Goal: Task Accomplishment & Management: Use online tool/utility

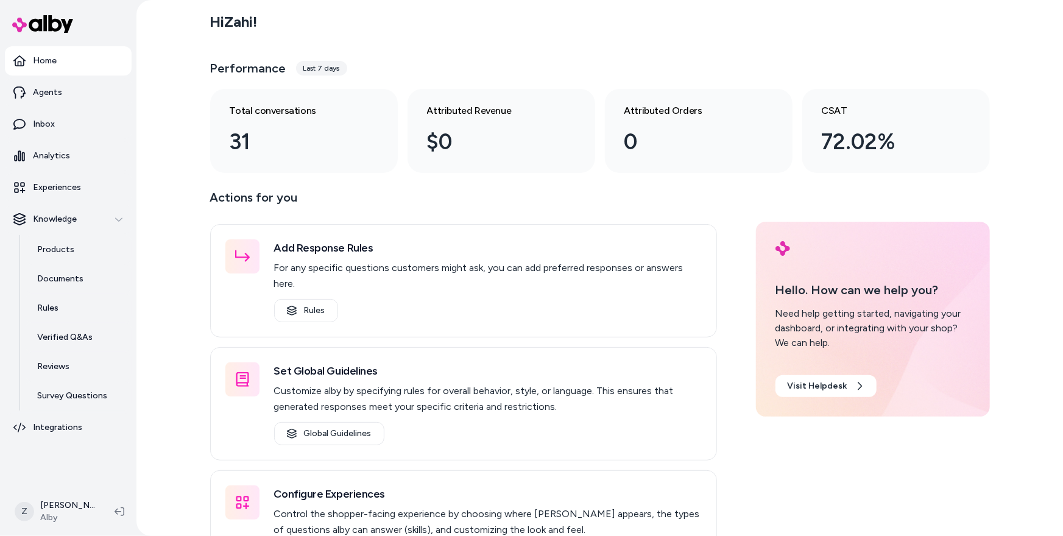
click at [185, 336] on div "Hi Zahi ! Performance Last 7 days Total conversations 31 Attributed Revenue $0 …" at bounding box center [599, 268] width 926 height 536
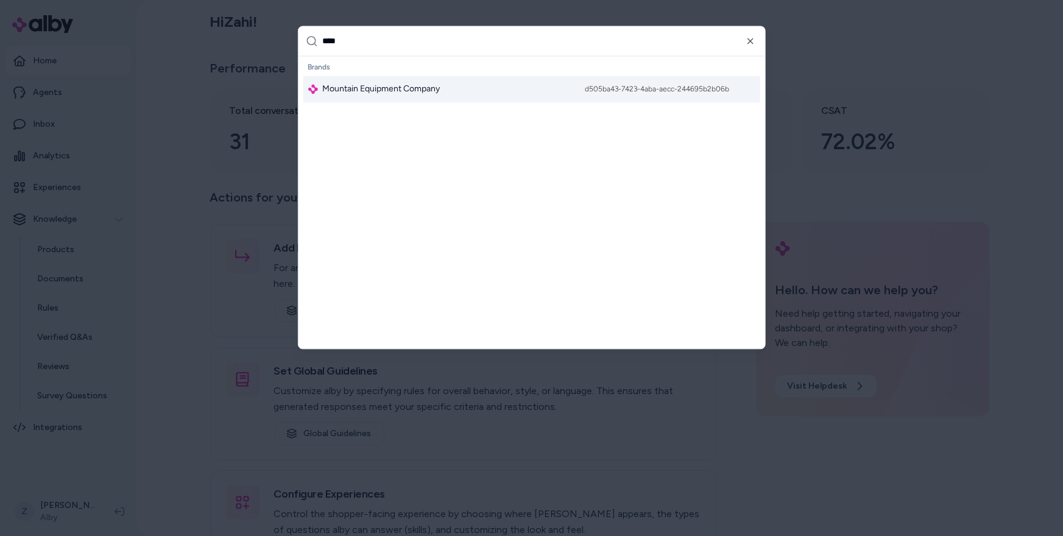
type input "****"
click at [384, 93] on span "Mountain Equipment Company" at bounding box center [382, 89] width 118 height 12
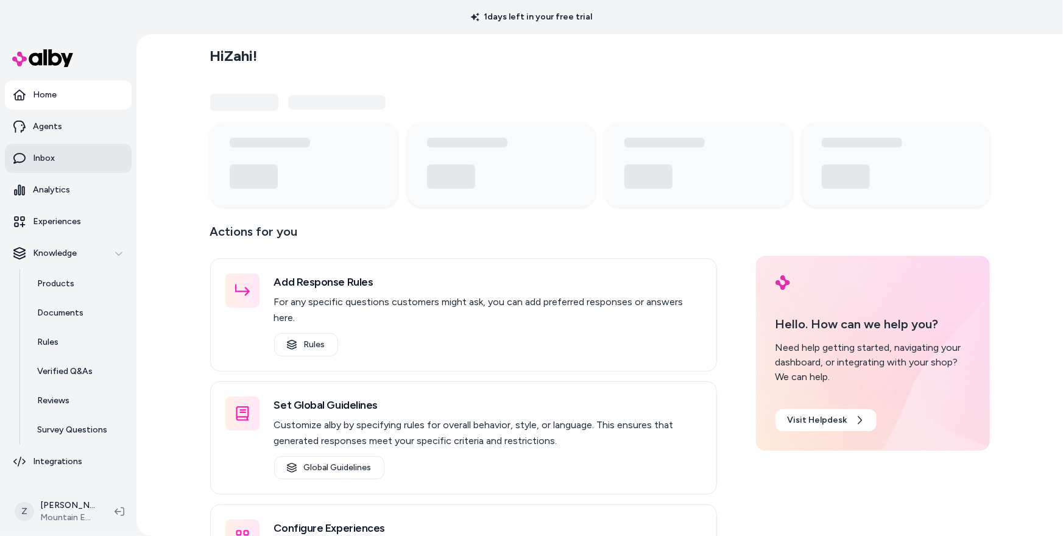
click at [79, 155] on link "Inbox" at bounding box center [68, 158] width 127 height 29
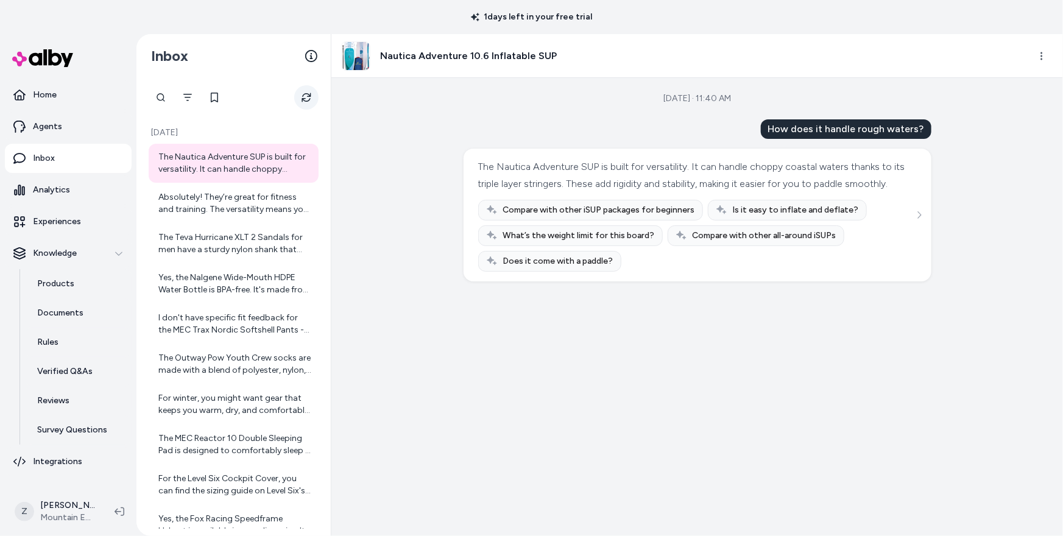
click at [304, 108] on button "Refresh" at bounding box center [306, 97] width 24 height 24
click at [315, 94] on button "Refresh" at bounding box center [306, 97] width 24 height 24
click at [396, 217] on div "Aug 15, 2025 · 11:40 AM How does it handle rough waters? The Nautica Adventure …" at bounding box center [696, 307] width 731 height 458
click at [308, 98] on icon "Refresh" at bounding box center [306, 98] width 10 height 10
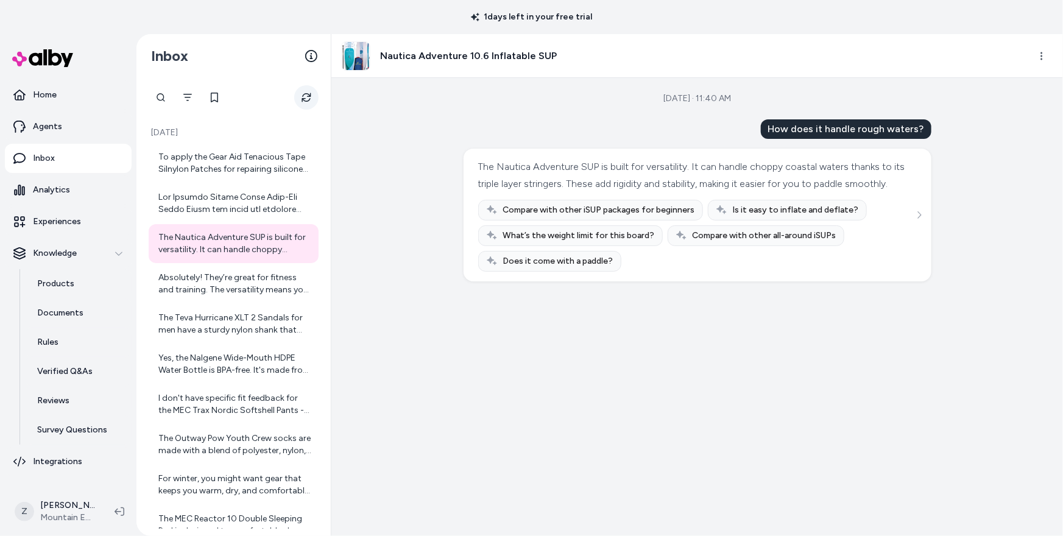
click at [311, 97] on icon "Refresh" at bounding box center [306, 98] width 10 height 10
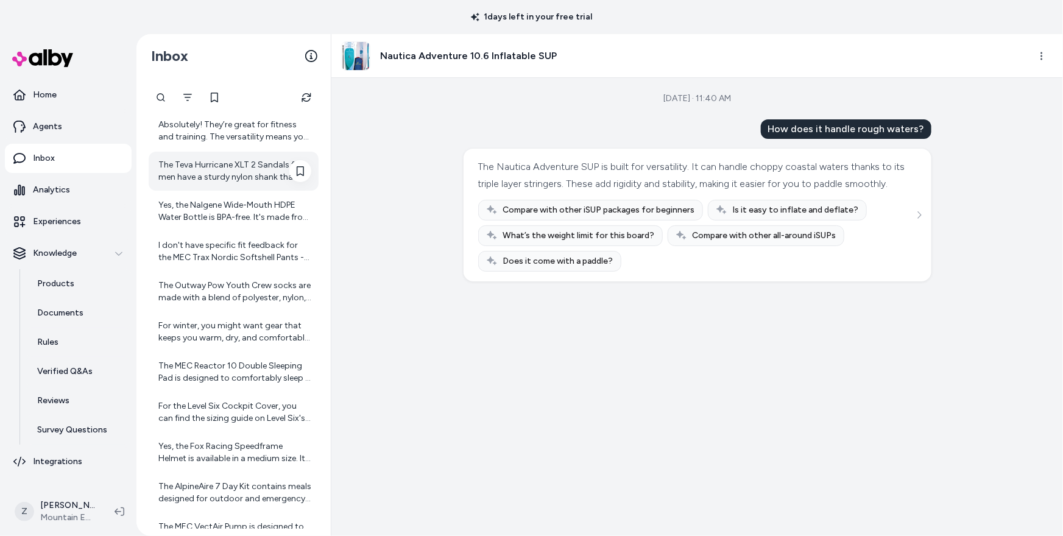
scroll to position [225, 0]
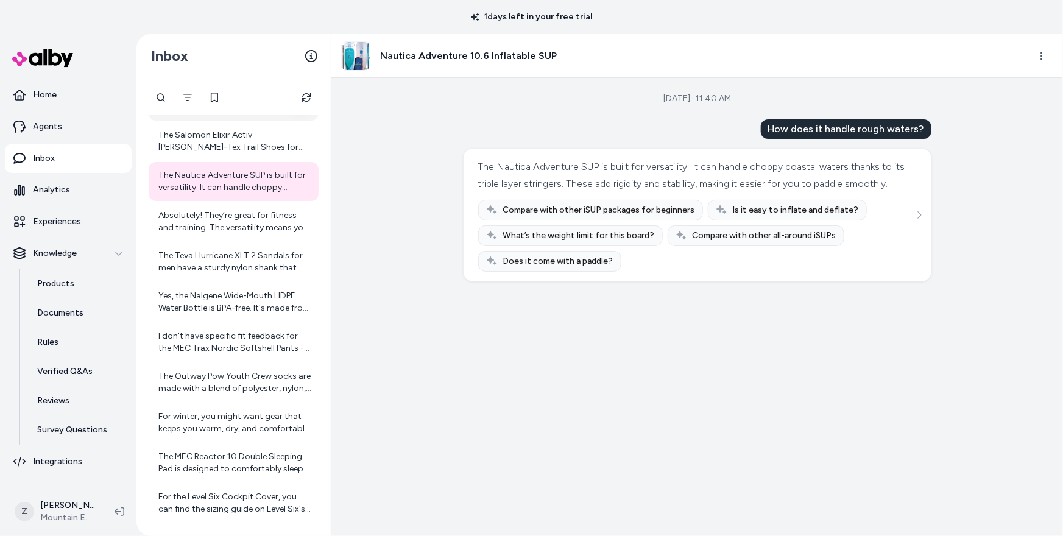
scroll to position [225, 0]
click at [304, 93] on icon "Refresh" at bounding box center [306, 98] width 10 height 10
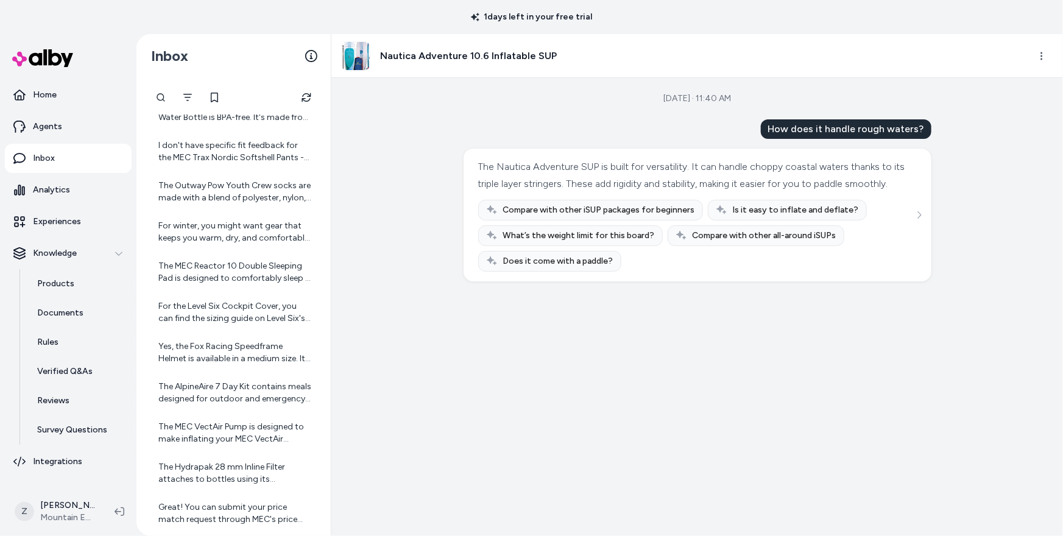
scroll to position [828, 0]
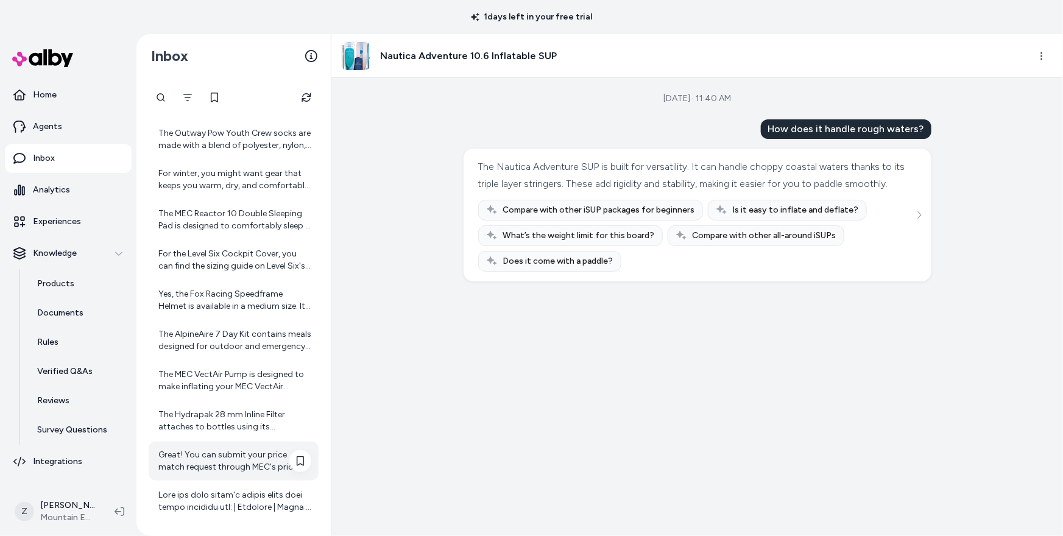
click at [215, 459] on div "Great! You can submit your price match request through MEC's price matching for…" at bounding box center [234, 461] width 153 height 24
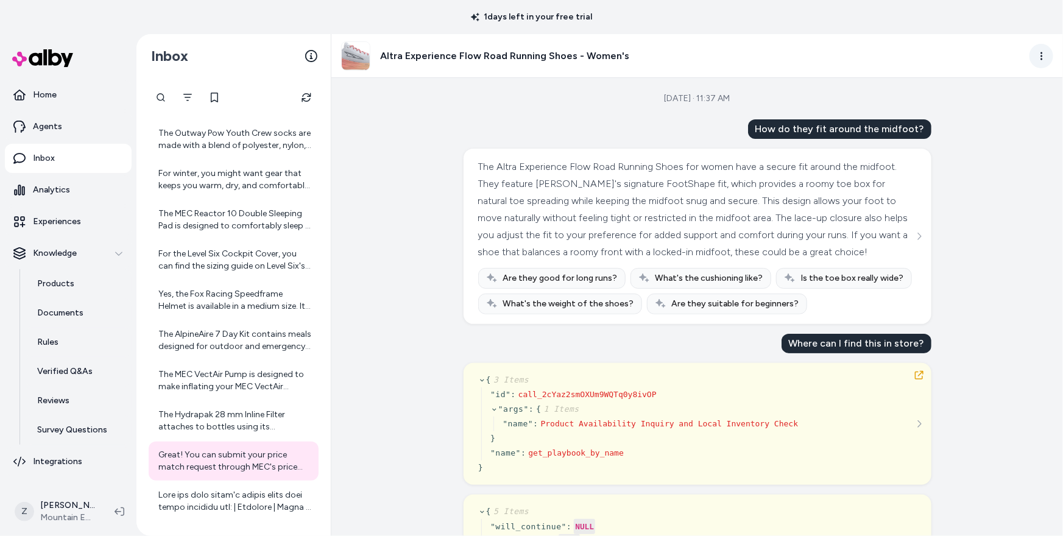
click at [1039, 47] on html "1 days left in your free trial Home Agents Inbox Analytics Experiences Knowledg…" at bounding box center [531, 268] width 1063 height 536
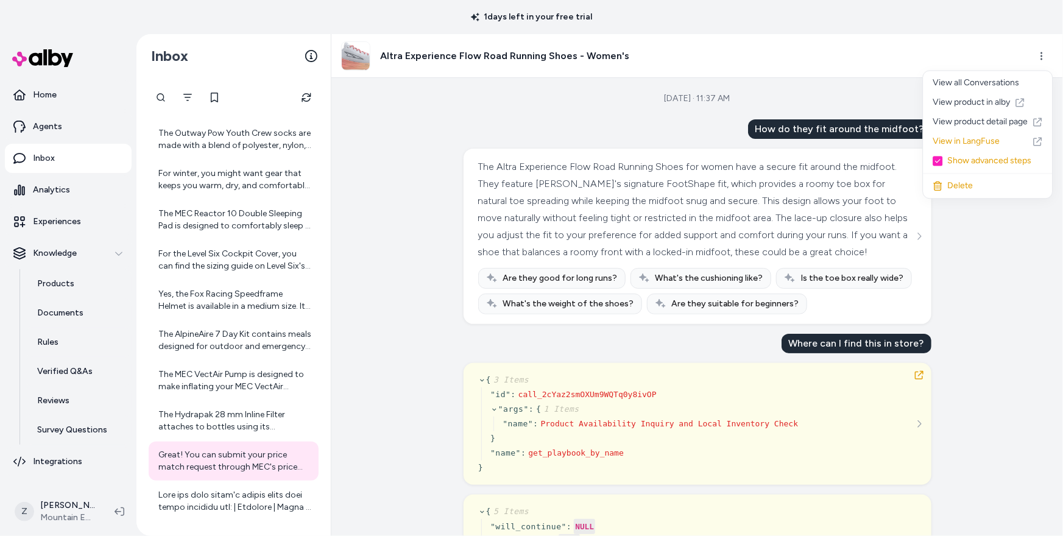
click at [163, 100] on html "1 days left in your free trial Home Agents Inbox Analytics Experiences Knowledg…" at bounding box center [531, 268] width 1063 height 536
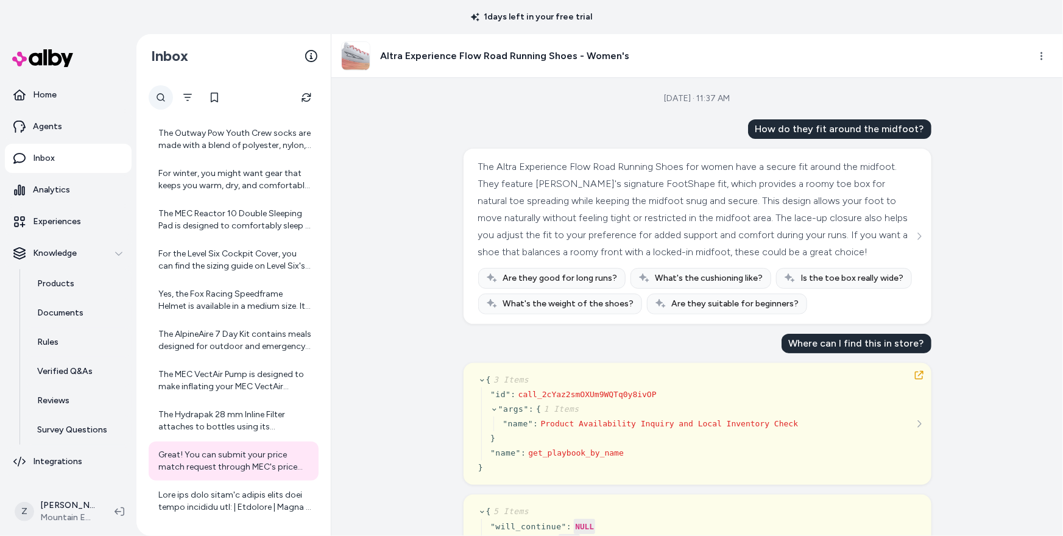
click at [163, 98] on div at bounding box center [161, 97] width 24 height 24
type input "******"
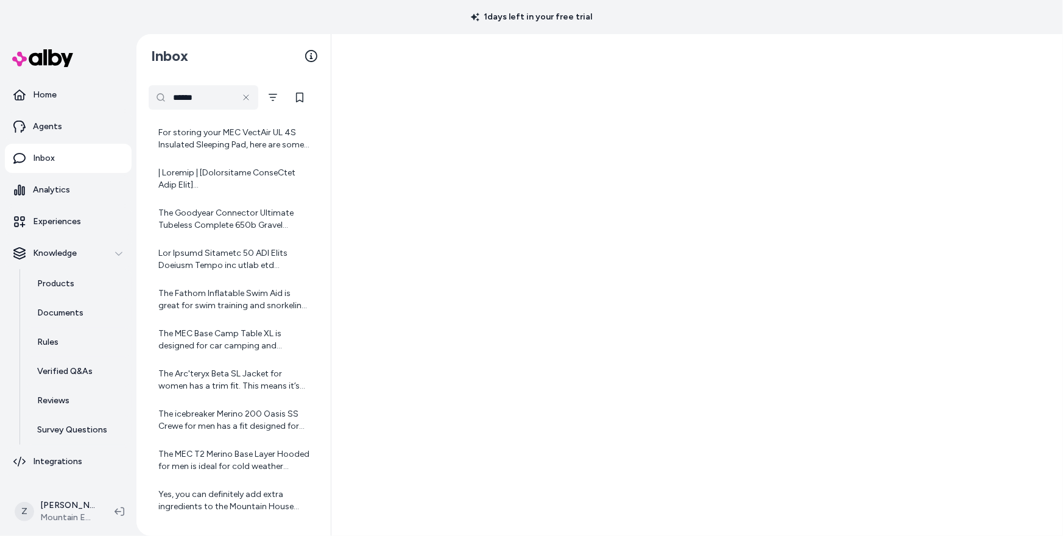
scroll to position [225, 0]
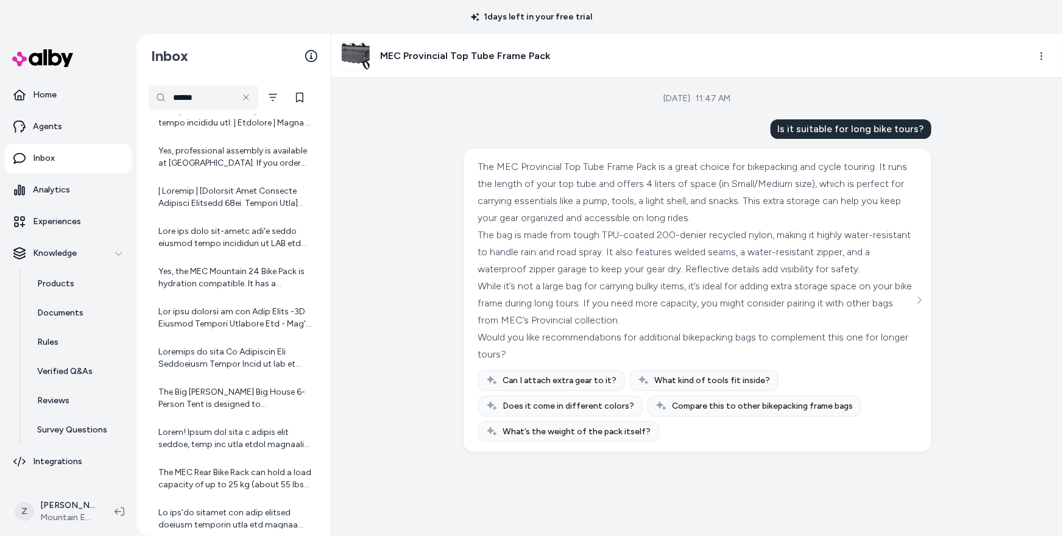
scroll to position [851, 0]
click at [220, 440] on div at bounding box center [234, 438] width 153 height 24
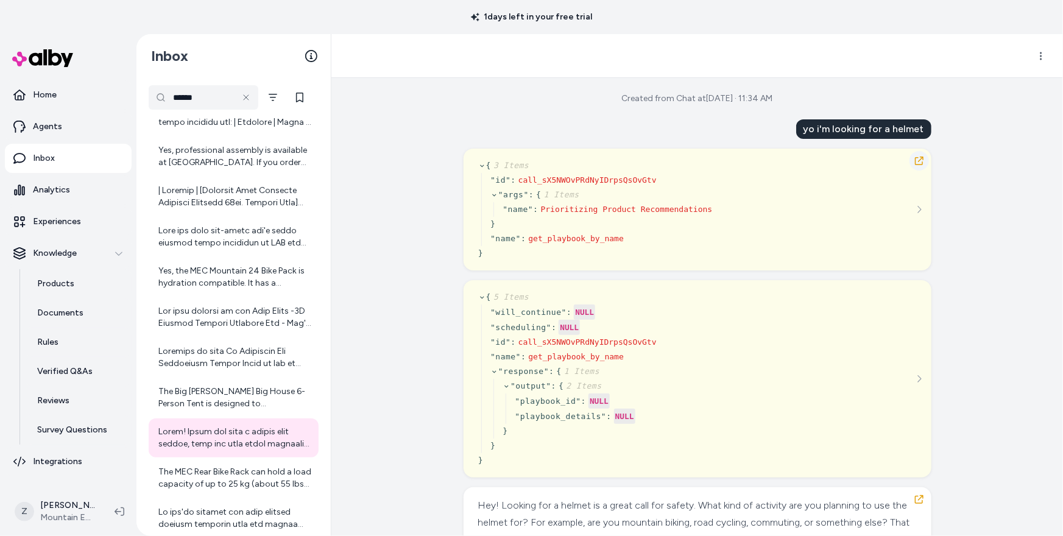
click at [917, 160] on icon "button" at bounding box center [919, 161] width 10 height 10
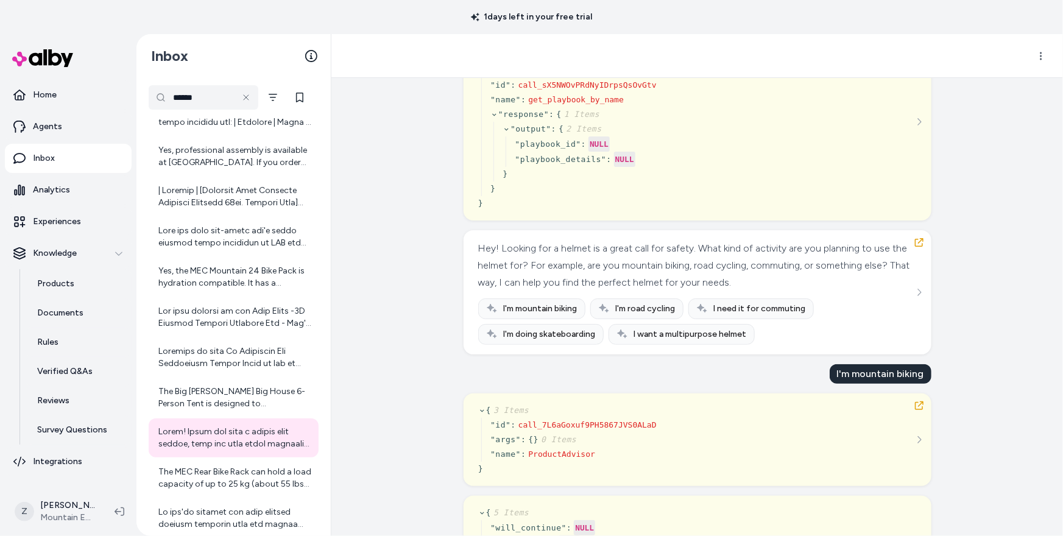
scroll to position [262, 0]
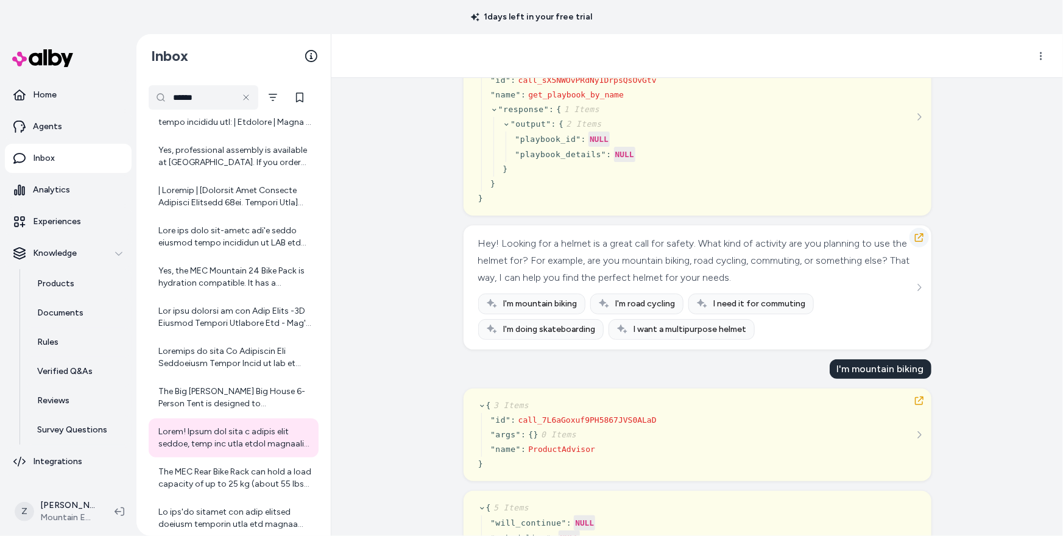
click at [923, 236] on button "button" at bounding box center [918, 237] width 19 height 19
click at [919, 237] on icon "button" at bounding box center [919, 238] width 10 height 10
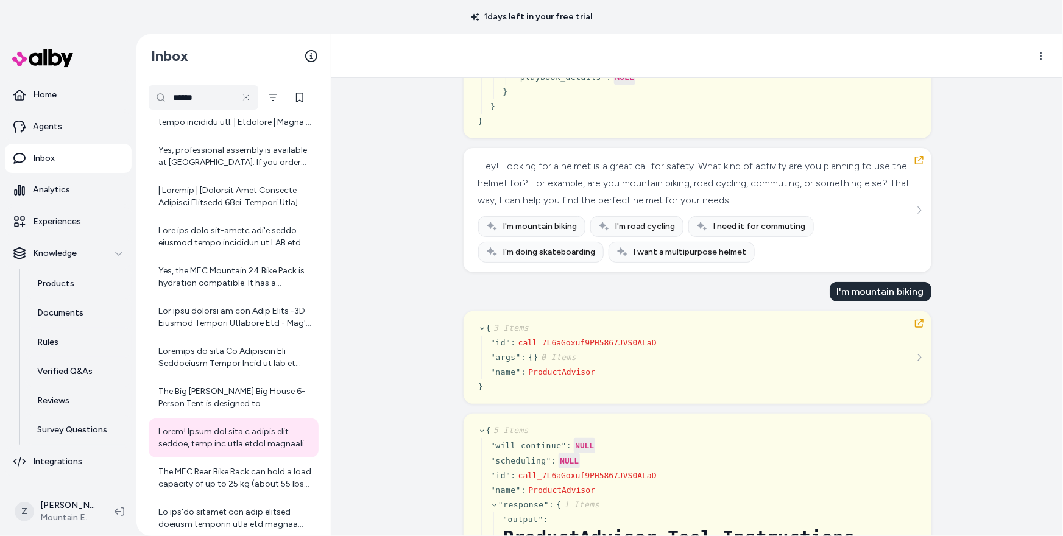
scroll to position [340, 0]
click at [916, 322] on icon "button" at bounding box center [919, 322] width 10 height 10
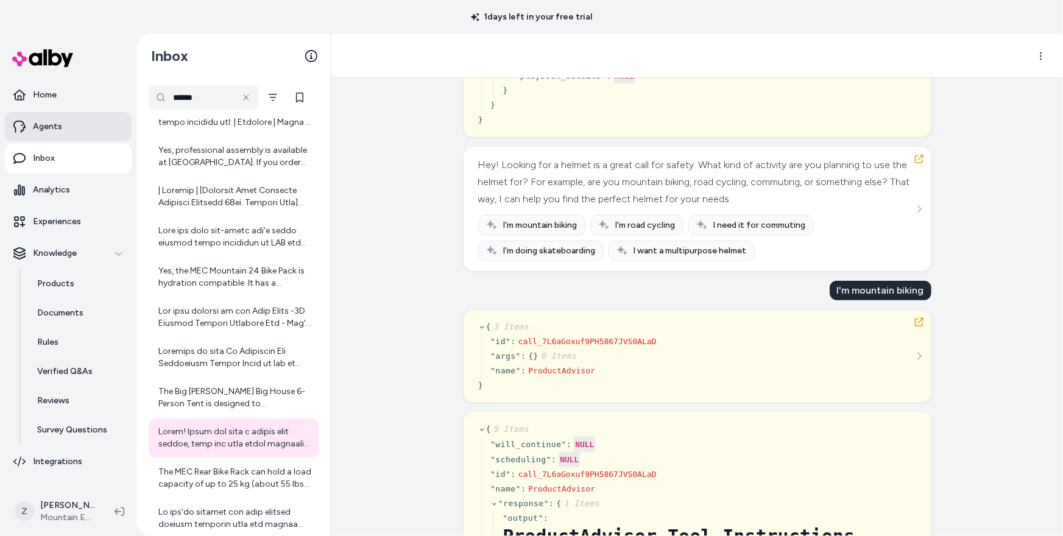
click at [65, 119] on link "Agents" at bounding box center [68, 126] width 127 height 29
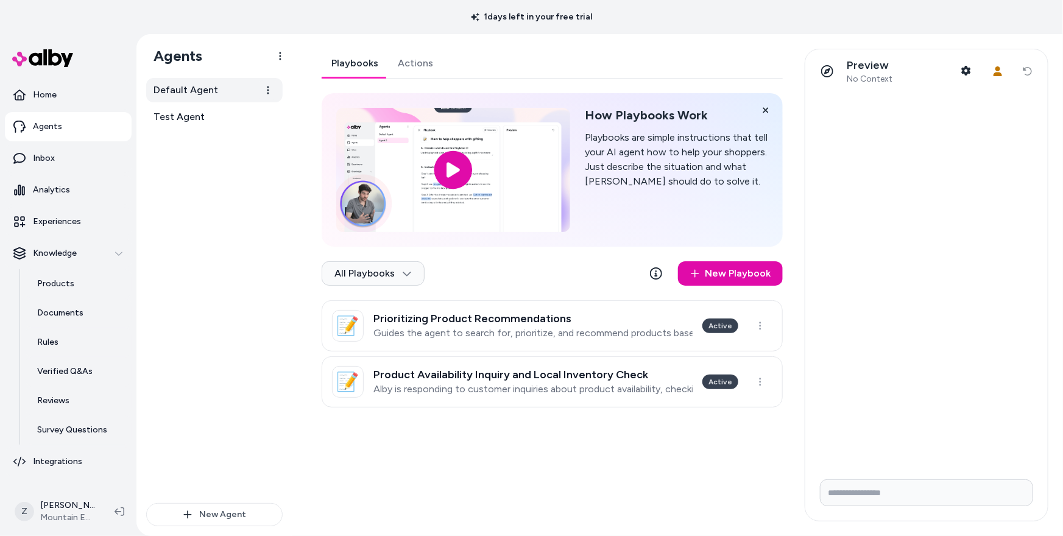
click at [208, 97] on link "Default Agent" at bounding box center [214, 90] width 136 height 24
click at [454, 331] on p "Guides the agent to search for, prioritize, and recommend products based on spe…" at bounding box center [532, 333] width 319 height 12
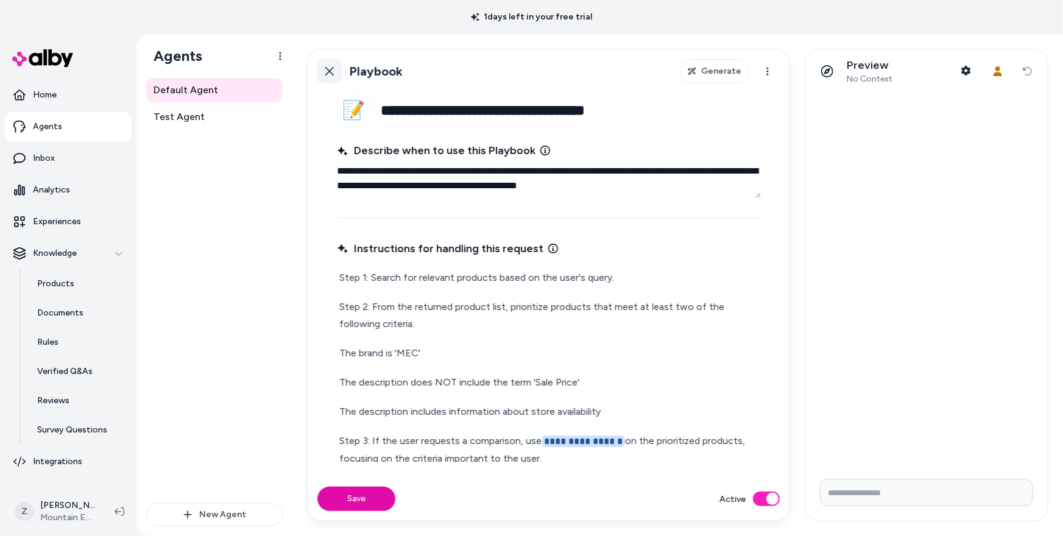
click at [322, 69] on link "Back" at bounding box center [329, 71] width 24 height 24
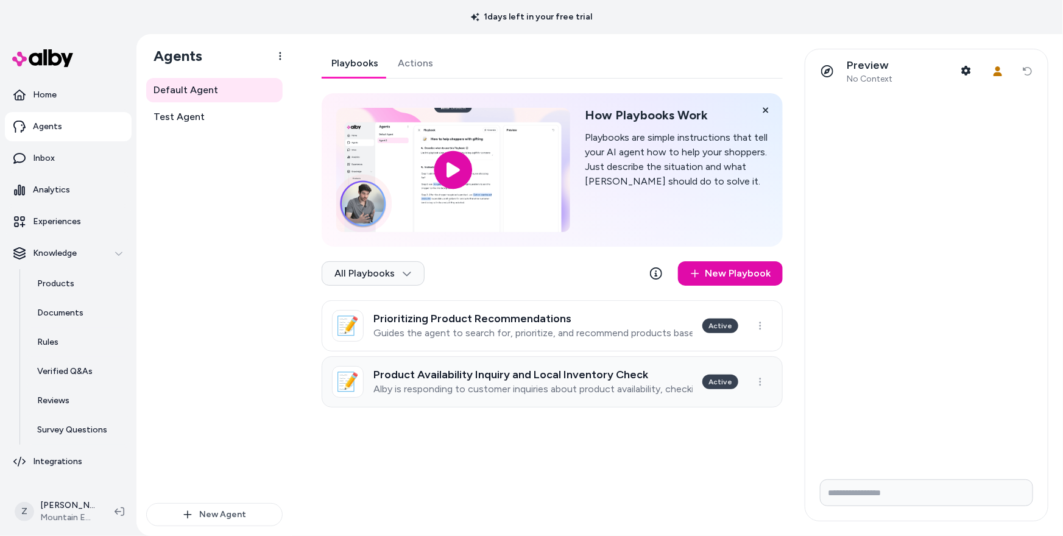
click at [526, 393] on p "Alby is responding to customer inquiries about product availability, checking o…" at bounding box center [532, 389] width 319 height 12
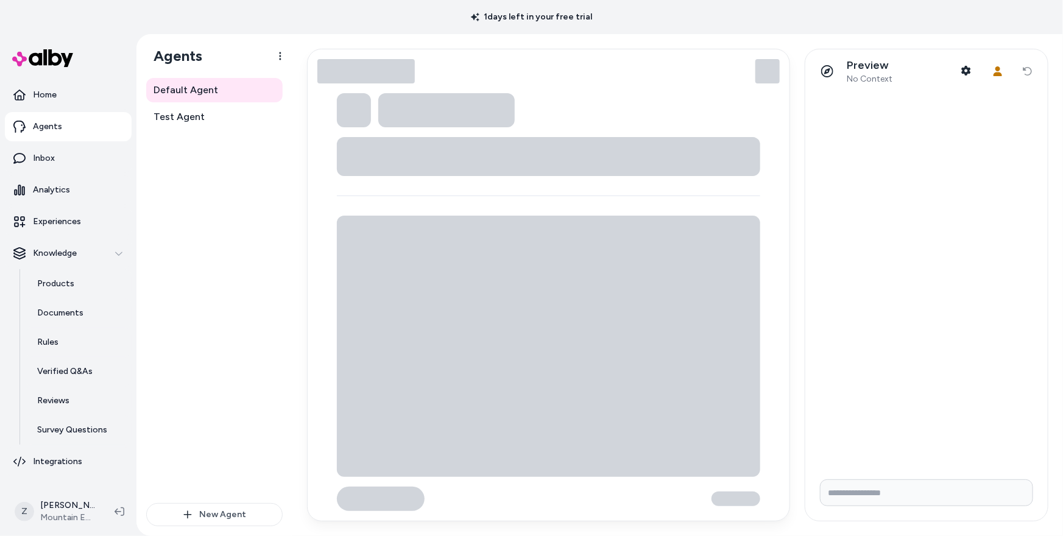
type textarea "*"
